Goal: Task Accomplishment & Management: Use online tool/utility

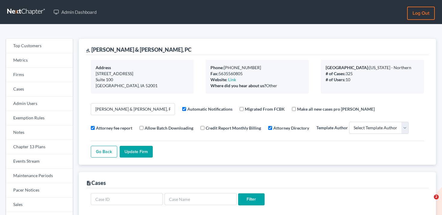
select select
click at [44, 82] on link "Cases" at bounding box center [39, 89] width 67 height 14
click at [46, 75] on link "Firms" at bounding box center [39, 75] width 67 height 14
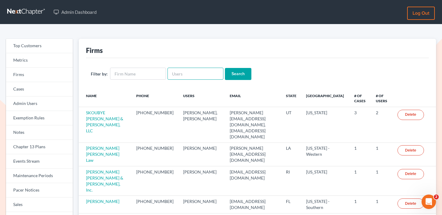
click at [176, 72] on input "text" at bounding box center [196, 74] width 56 height 12
paste input "[EMAIL_ADDRESS][DOMAIN_NAME]"
type input "[EMAIL_ADDRESS][DOMAIN_NAME]"
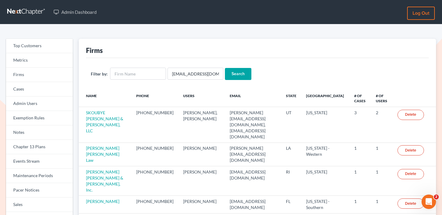
click at [233, 76] on input "Search" at bounding box center [238, 74] width 26 height 12
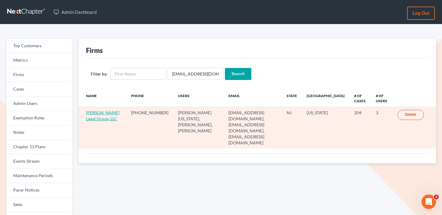
click at [98, 117] on link "[PERSON_NAME] Legal Group, LLC" at bounding box center [102, 115] width 33 height 11
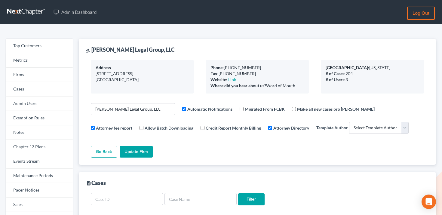
select select
click at [29, 163] on link "Events Stream" at bounding box center [39, 161] width 67 height 14
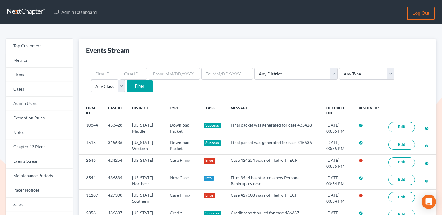
click at [127, 80] on input "Filter" at bounding box center [140, 86] width 26 height 12
click at [108, 75] on input "text" at bounding box center [104, 74] width 27 height 12
paste input "10748"
type input "10748"
click at [133, 85] on form "10748 Any District Alabama - Middle Alabama - Northern Alabama - Southern Alask…" at bounding box center [257, 80] width 333 height 25
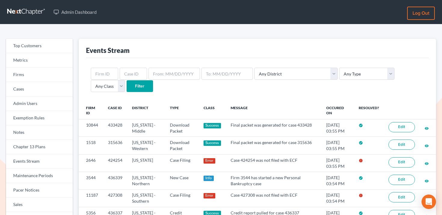
click at [127, 85] on input "Filter" at bounding box center [140, 86] width 26 height 12
click at [110, 71] on input "text" at bounding box center [104, 74] width 27 height 12
click at [101, 69] on input "text" at bounding box center [104, 74] width 27 height 12
paste input "10748"
type input "10748"
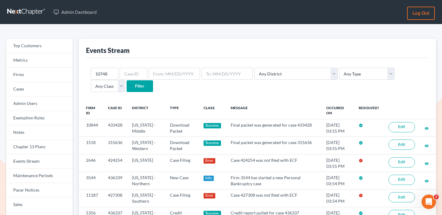
click at [127, 83] on input "Filter" at bounding box center [140, 86] width 26 height 12
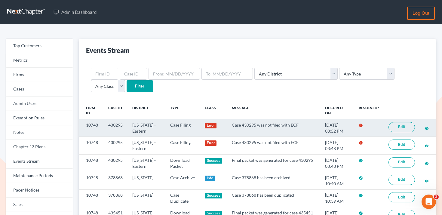
click at [404, 123] on link "Edit" at bounding box center [402, 127] width 26 height 10
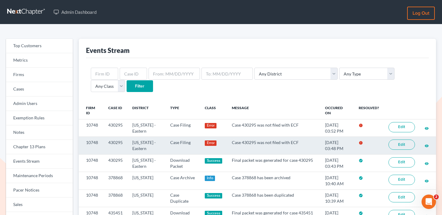
click at [402, 146] on link "Edit" at bounding box center [402, 145] width 26 height 10
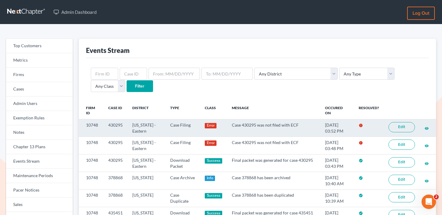
click at [400, 127] on link "Edit" at bounding box center [402, 127] width 26 height 10
click at [401, 126] on link "Edit" at bounding box center [402, 127] width 26 height 10
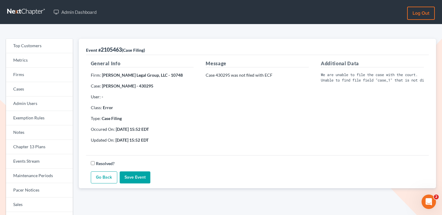
click at [150, 87] on strong "[PERSON_NAME] - 430295" at bounding box center [127, 85] width 51 height 5
copy strong "430295"
click at [196, 114] on div "General Info Firm: [PERSON_NAME] Legal Group, LLC - 10748 Case: [PERSON_NAME] -…" at bounding box center [142, 104] width 115 height 88
